Goal: Task Accomplishment & Management: Manage account settings

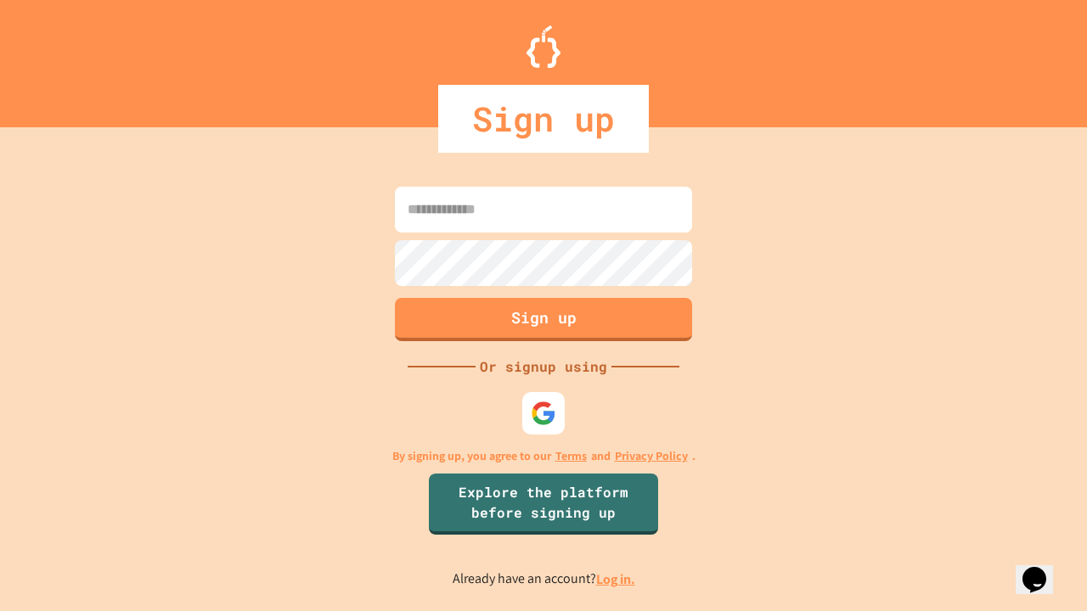
click at [616, 579] on link "Log in." at bounding box center [615, 579] width 39 height 18
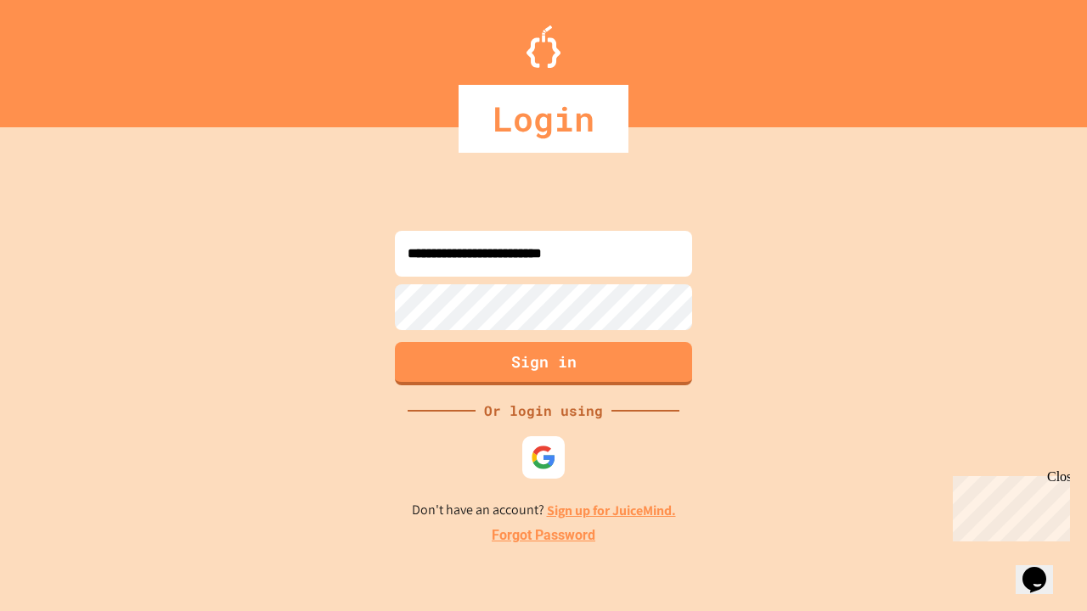
type input "**********"
